Goal: Information Seeking & Learning: Learn about a topic

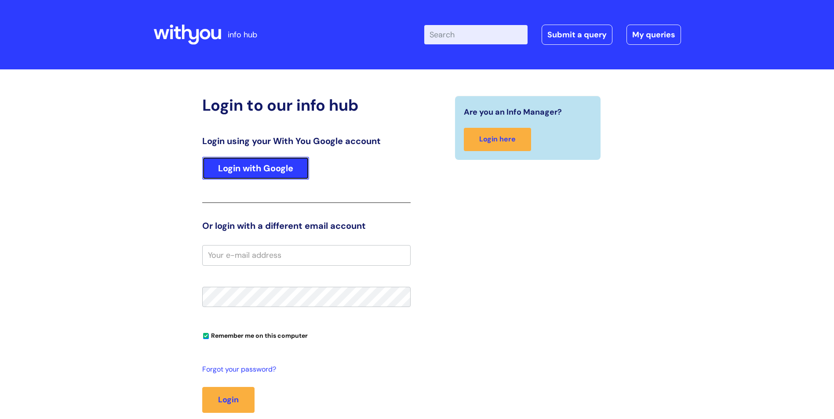
click at [285, 175] on link "Login with Google" at bounding box center [255, 168] width 107 height 23
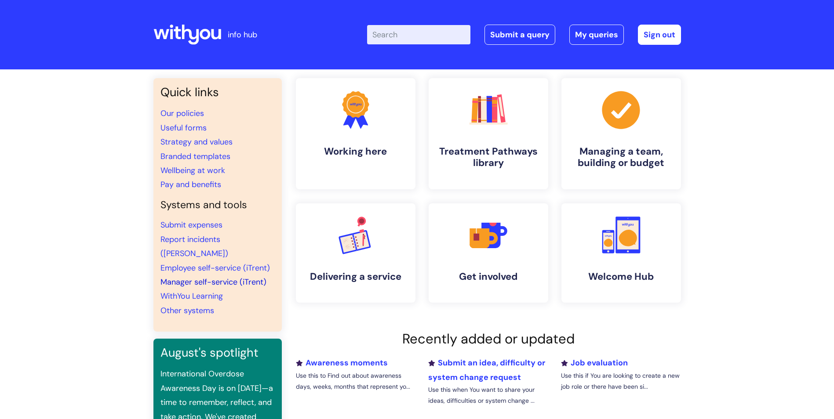
click at [214, 277] on link "Manager self-service (iTrent)" at bounding box center [213, 282] width 106 height 11
click at [181, 127] on link "Useful forms" at bounding box center [183, 128] width 46 height 11
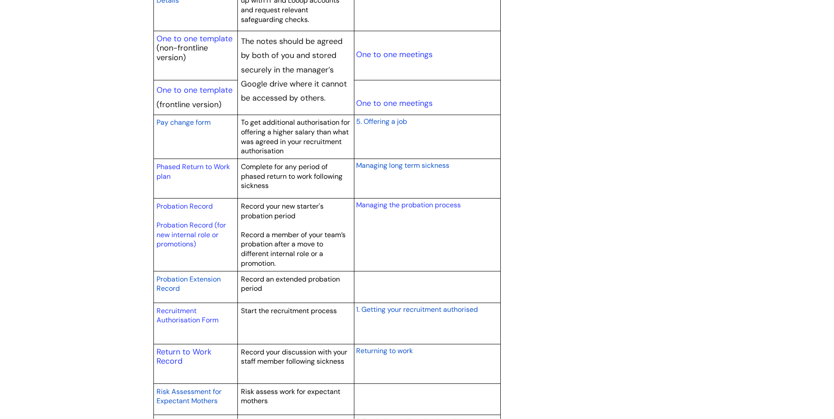
scroll to position [1143, 0]
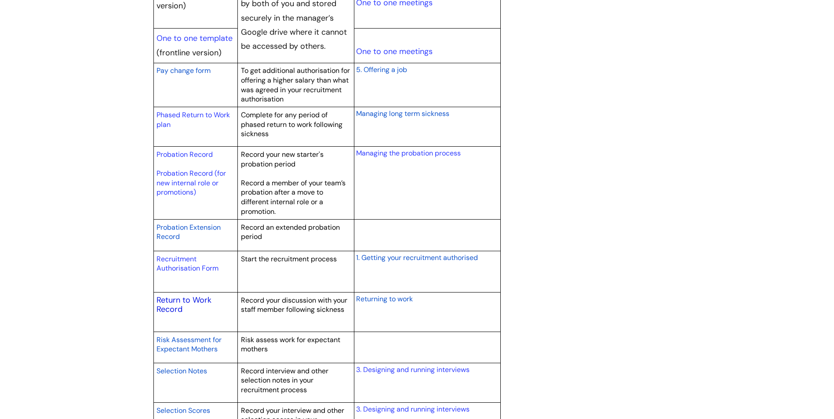
click at [167, 302] on link "Return to Work Record" at bounding box center [183, 305] width 55 height 20
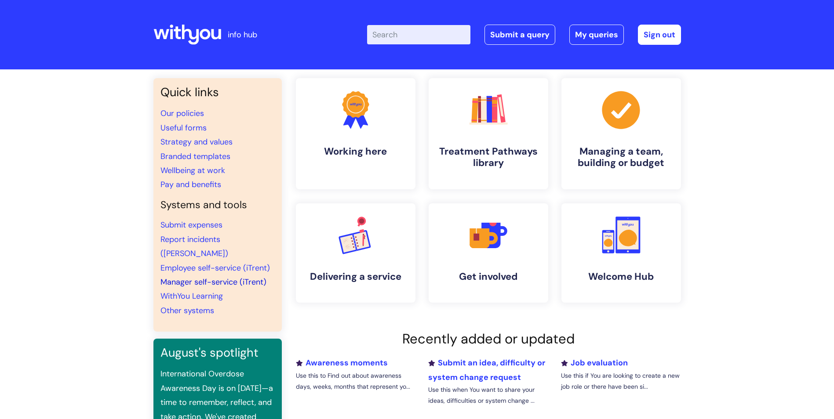
click at [209, 277] on link "Manager self-service (iTrent)" at bounding box center [213, 282] width 106 height 11
click at [183, 128] on link "Useful forms" at bounding box center [183, 128] width 46 height 11
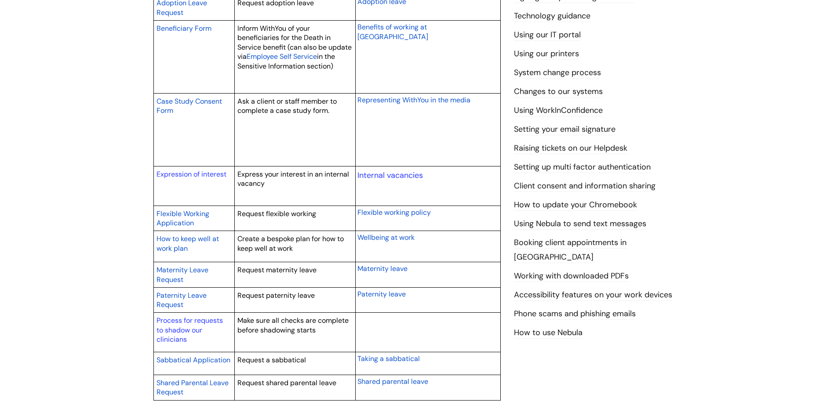
scroll to position [308, 0]
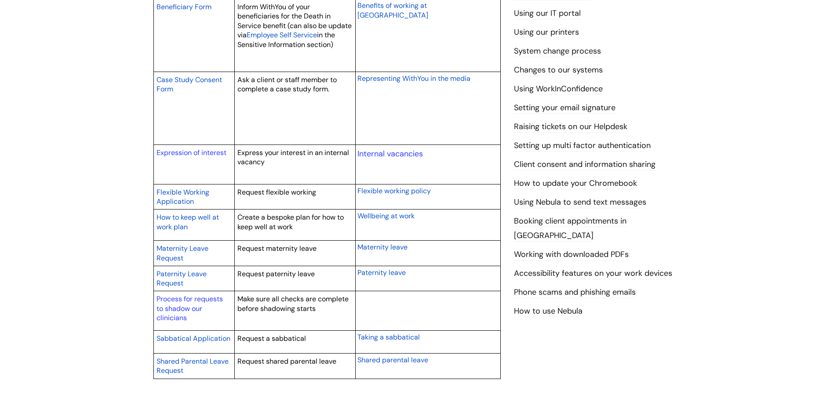
click at [186, 215] on span "How to keep well at work plan" at bounding box center [187, 222] width 62 height 19
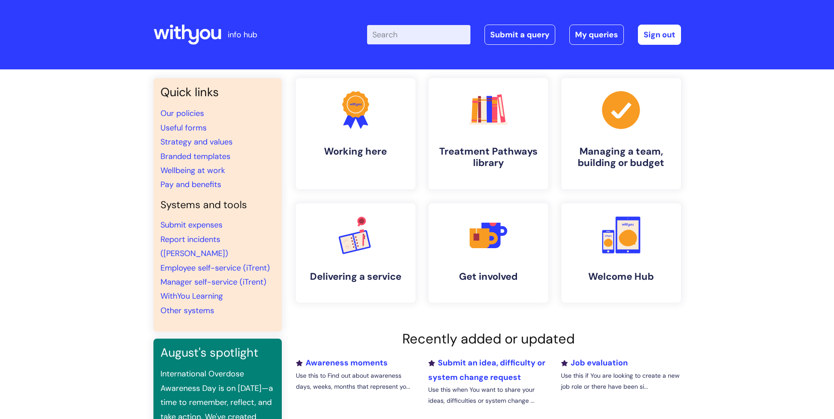
click at [416, 36] on input "Enter your search term here..." at bounding box center [418, 34] width 103 height 19
type input "well being"
click button "Search" at bounding box center [0, 0] width 0 height 0
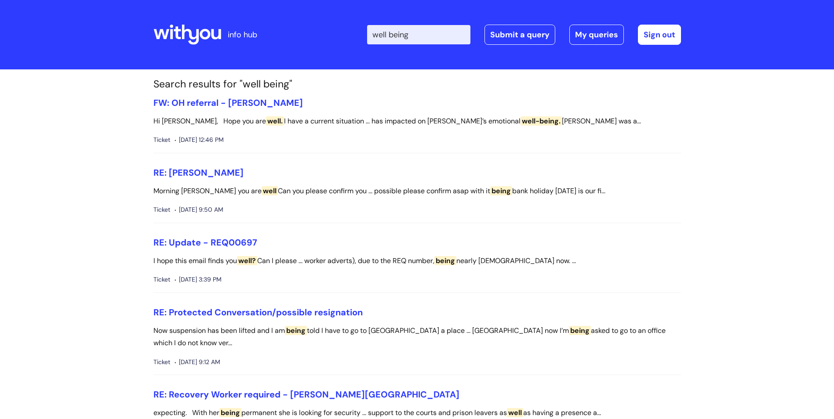
click at [437, 24] on div "Enter your search term here... well being Search Submit a query My queries Welc…" at bounding box center [482, 35] width 396 height 52
click at [198, 34] on icon at bounding box center [189, 35] width 17 height 20
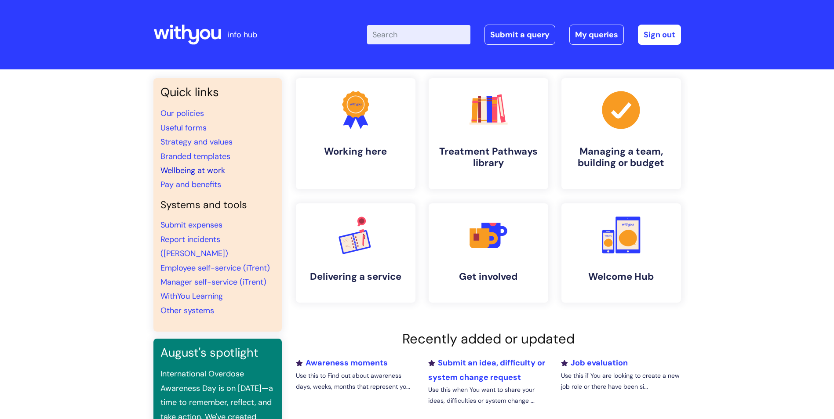
click at [179, 168] on link "Wellbeing at work" at bounding box center [192, 170] width 65 height 11
click at [208, 170] on link "Wellbeing at work" at bounding box center [192, 170] width 65 height 11
